Goal: Information Seeking & Learning: Learn about a topic

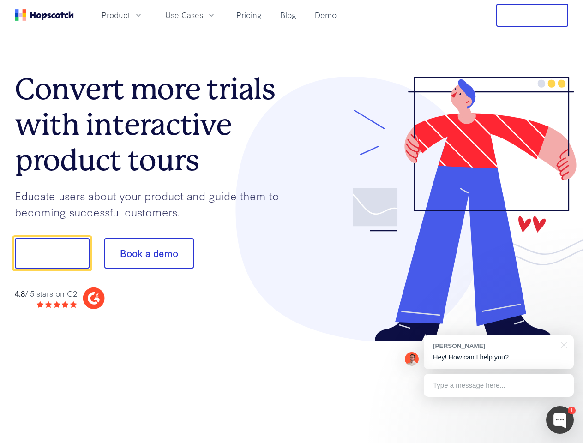
click at [292, 221] on div at bounding box center [430, 209] width 277 height 265
click at [130, 15] on span "Product" at bounding box center [116, 15] width 29 height 12
click at [203, 15] on span "Use Cases" at bounding box center [184, 15] width 38 height 12
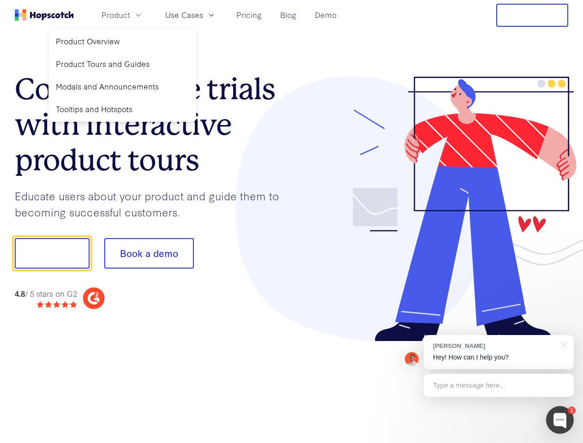
click at [532, 15] on button "Free Trial" at bounding box center [532, 15] width 72 height 23
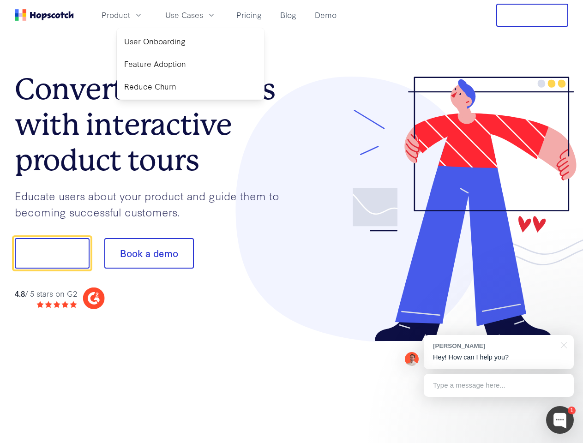
click at [52, 253] on button "Show me!" at bounding box center [52, 253] width 75 height 30
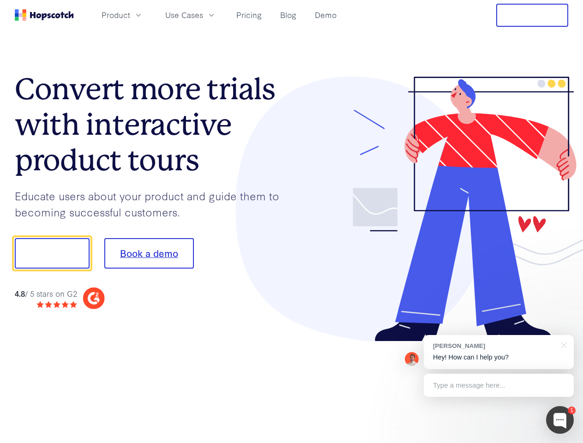
click at [149, 253] on button "Book a demo" at bounding box center [149, 253] width 90 height 30
click at [560, 420] on div at bounding box center [560, 420] width 28 height 28
click at [498, 352] on div "[PERSON_NAME] Hey! How can I help you?" at bounding box center [499, 352] width 150 height 34
click at [562, 344] on div at bounding box center [487, 314] width 173 height 184
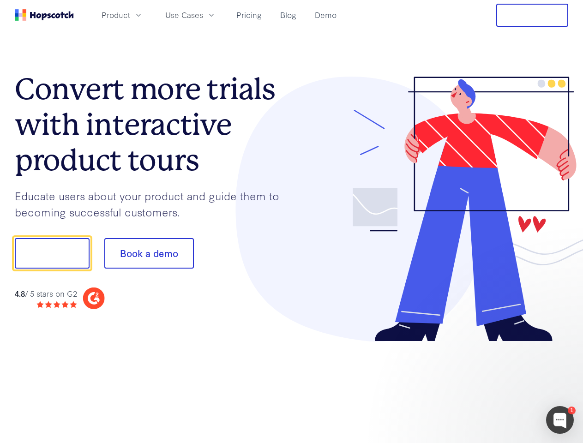
click at [498, 385] on div at bounding box center [487, 314] width 173 height 184
